Goal: Information Seeking & Learning: Learn about a topic

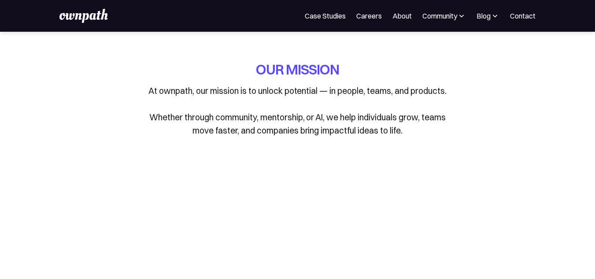
scroll to position [135, 0]
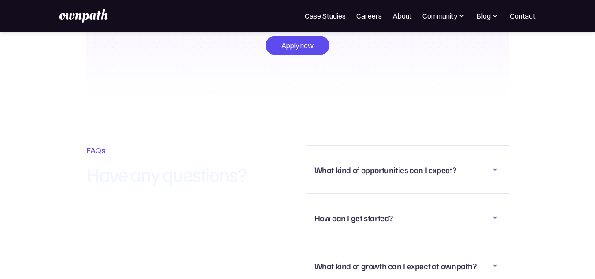
scroll to position [2023, 0]
click at [438, 164] on div "What kind of opportunities can I expect?" at bounding box center [385, 169] width 142 height 11
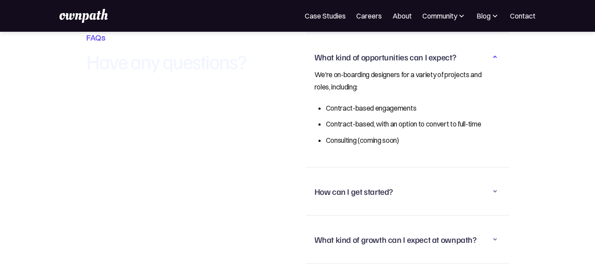
scroll to position [2137, 0]
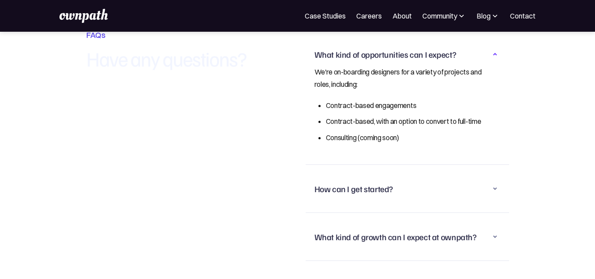
click at [406, 195] on div "How can I get started?" at bounding box center [407, 188] width 186 height 23
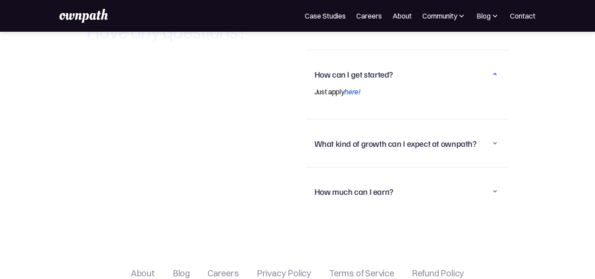
scroll to position [2168, 0]
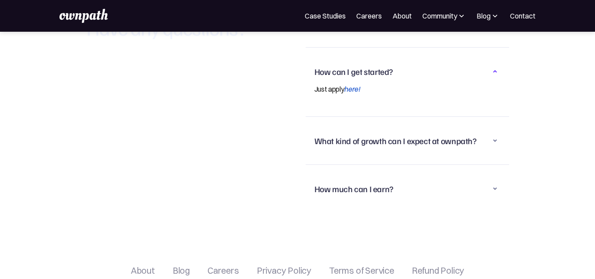
click at [387, 135] on div "What kind of growth can I expect at ownpath?" at bounding box center [395, 140] width 162 height 11
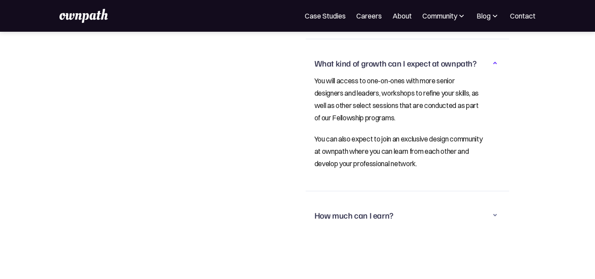
scroll to position [2228, 0]
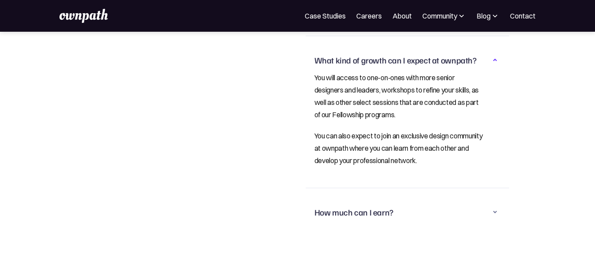
click at [423, 204] on div "How much can I earn?" at bounding box center [407, 211] width 186 height 23
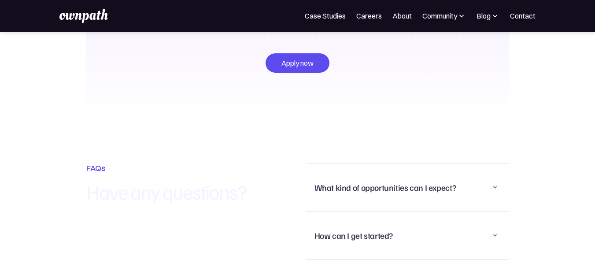
scroll to position [2004, 0]
click at [419, 185] on div "What kind of opportunities can I expect?" at bounding box center [407, 188] width 186 height 23
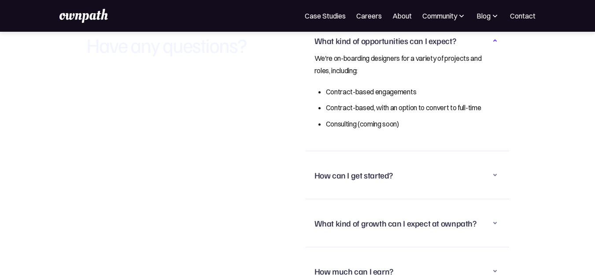
scroll to position [2152, 0]
click at [415, 178] on div "How can I get started?" at bounding box center [407, 174] width 186 height 23
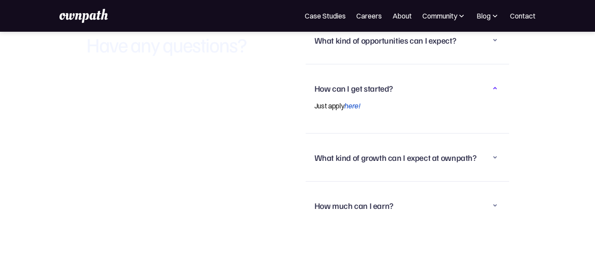
click at [410, 152] on div "What kind of growth can I expect at ownpath?" at bounding box center [395, 157] width 162 height 11
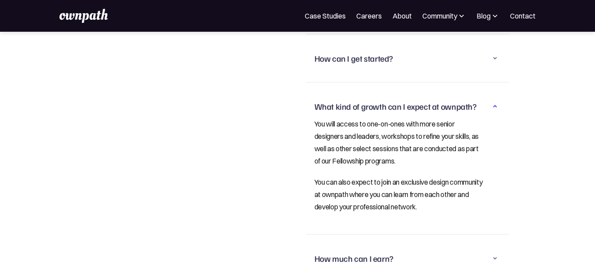
scroll to position [2213, 0]
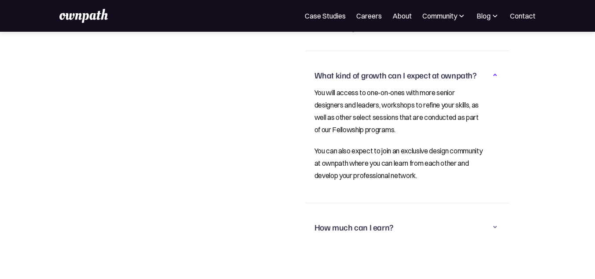
click at [390, 225] on div "How much can I earn?" at bounding box center [407, 226] width 186 height 23
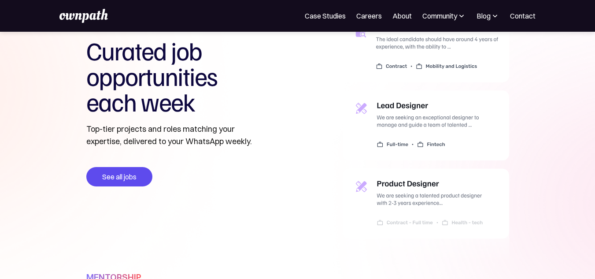
scroll to position [312, 0]
click at [398, 196] on img at bounding box center [425, 141] width 166 height 258
click at [425, 121] on img at bounding box center [425, 141] width 166 height 258
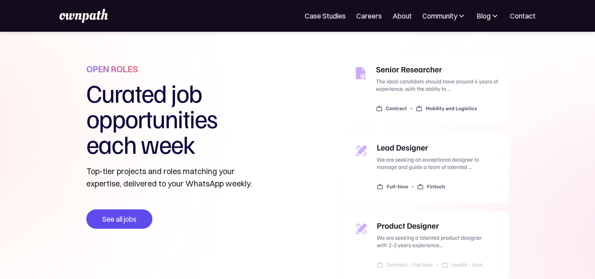
scroll to position [269, 0]
click at [423, 87] on img at bounding box center [425, 184] width 166 height 258
click at [129, 213] on link "See all jobs" at bounding box center [119, 219] width 66 height 19
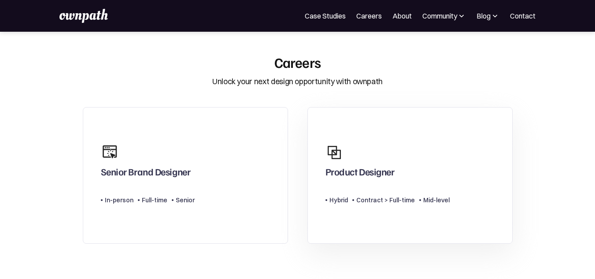
scroll to position [4, 0]
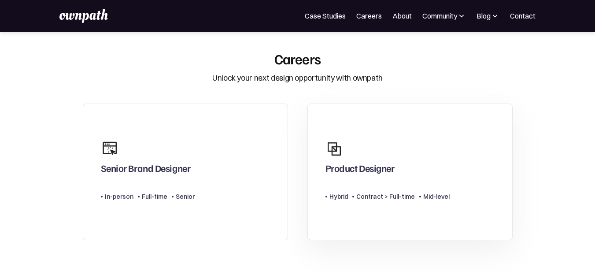
click at [362, 191] on div "Contract > Full-time" at bounding box center [385, 196] width 59 height 11
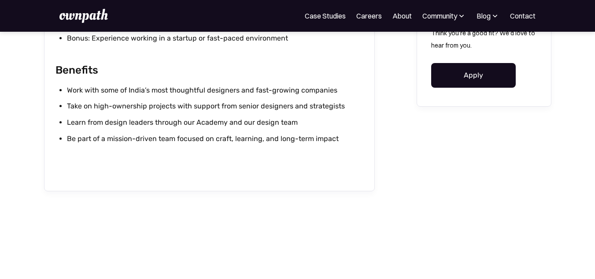
scroll to position [1015, 0]
